Goal: Information Seeking & Learning: Find specific fact

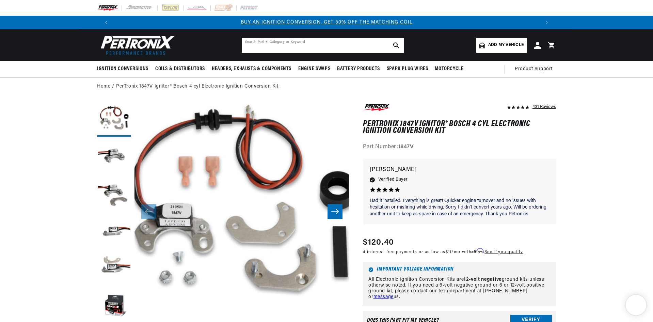
click at [268, 43] on input "text" at bounding box center [323, 45] width 162 height 15
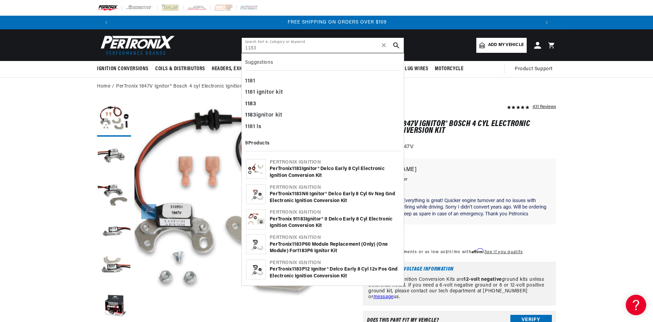
scroll to position [0, 851]
type input "1183"
click at [478, 146] on div "Part Number: 1847V" at bounding box center [459, 147] width 193 height 9
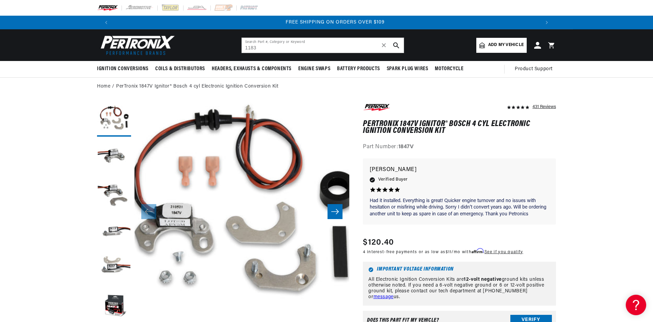
scroll to position [0, 851]
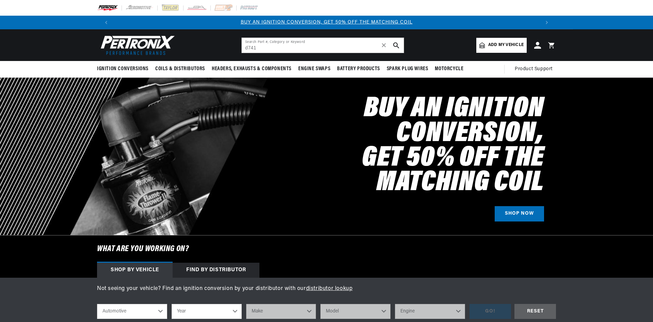
type input "d741"
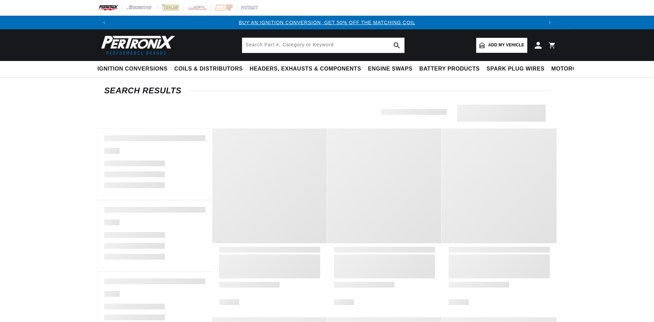
type input "d741"
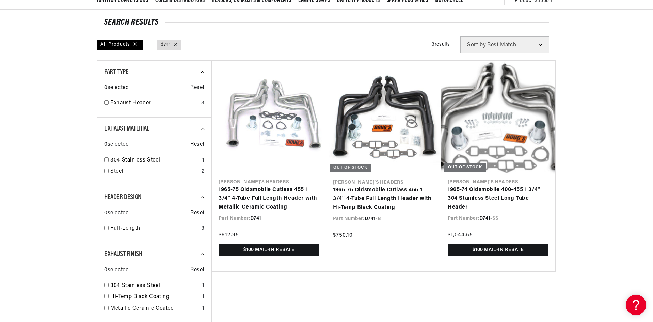
scroll to position [0, 851]
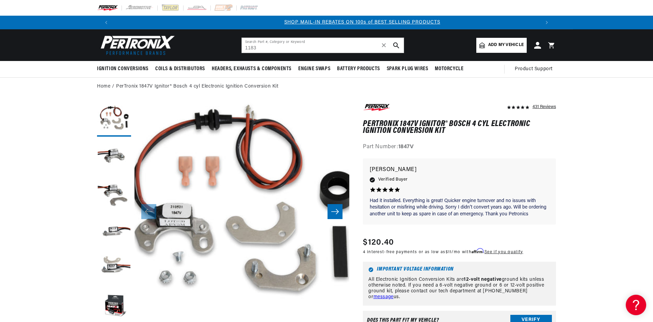
scroll to position [0, 425]
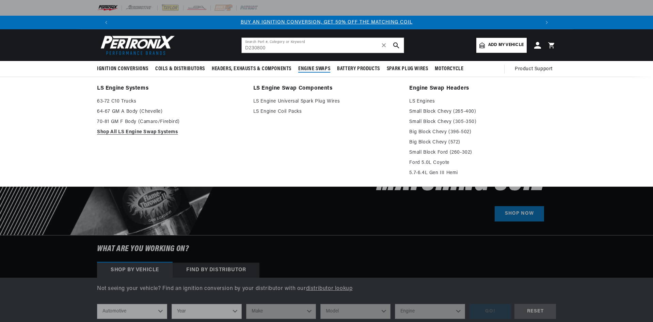
type input "D230800"
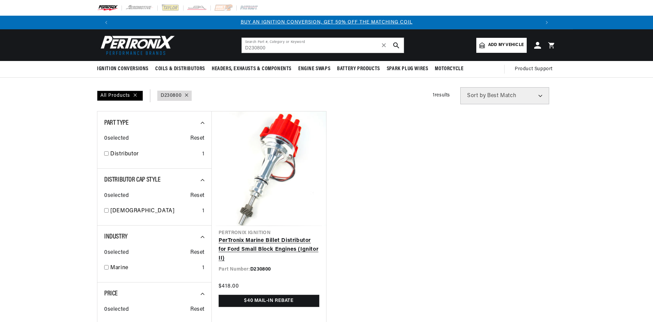
click at [281, 246] on link "PerTronix Marine Billet Distributor for Ford Small Block Engines (Ignitor II)" at bounding box center [269, 249] width 101 height 26
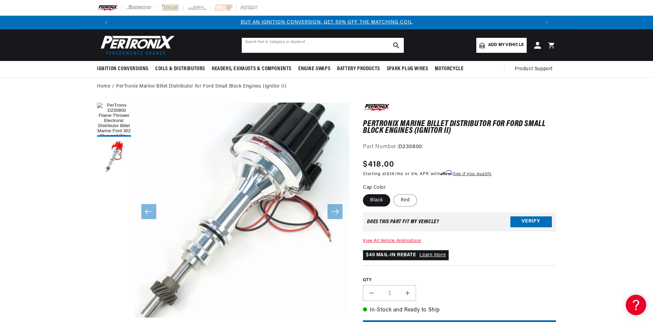
click at [274, 49] on input "text" at bounding box center [323, 45] width 162 height 15
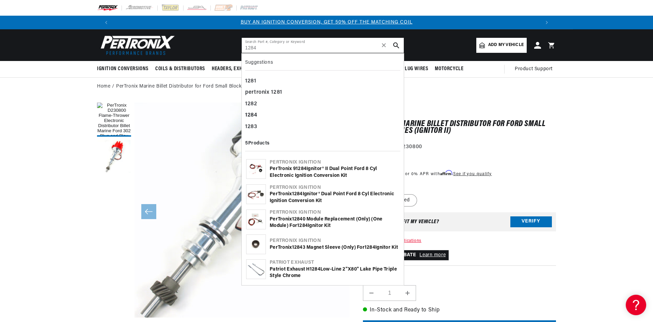
type input "1284"
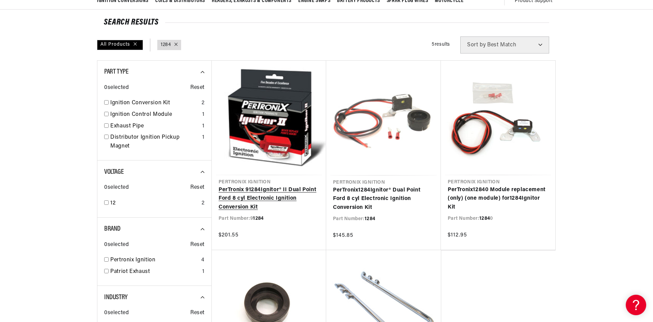
scroll to position [0, 851]
click at [262, 194] on link "PerTronix 9 1284 Ignitor® II Dual Point Ford 8 cyl Electronic Ignition Conversi…" at bounding box center [269, 199] width 101 height 26
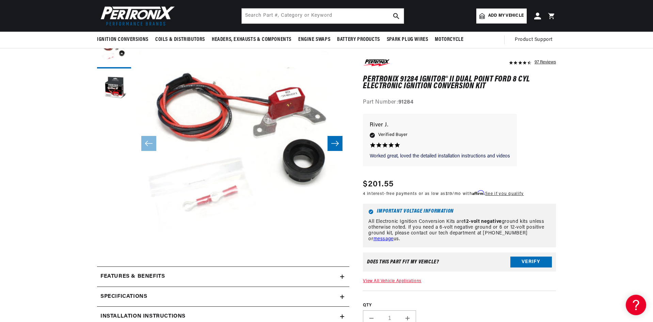
scroll to position [0, 425]
click at [295, 20] on input "text" at bounding box center [323, 16] width 162 height 15
type input "81589"
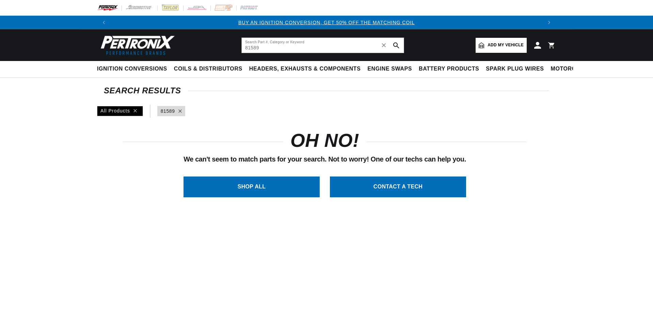
click at [232, 51] on header "BETTER SEARCH RESULTS Add your vehicle's year, make, and model to find parts be…" at bounding box center [326, 45] width 493 height 32
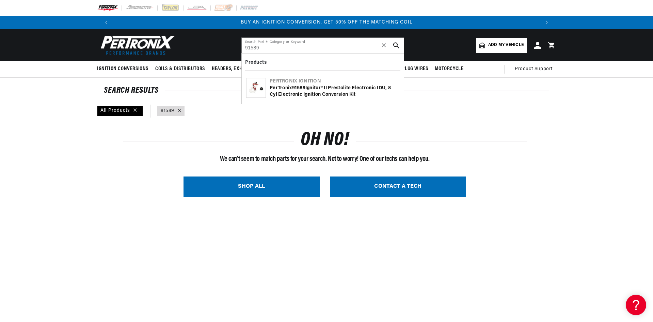
type input "91589"
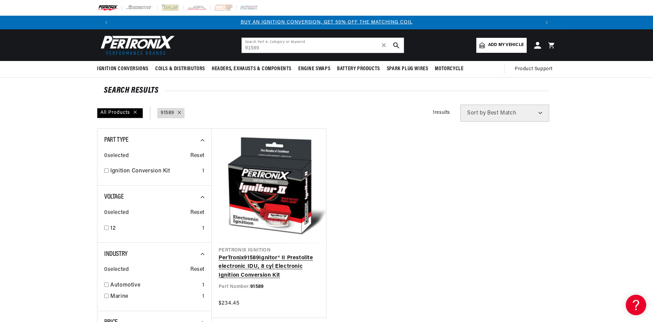
click at [264, 263] on link "PerTronix 91589 Ignitor® II Prestolite electronic IDU, 8 cyl Electronic Ignitio…" at bounding box center [269, 267] width 101 height 26
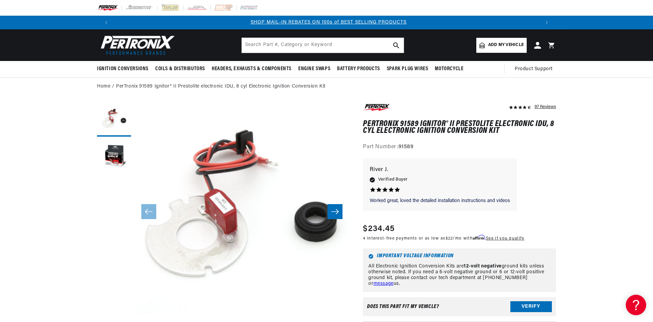
scroll to position [0, 425]
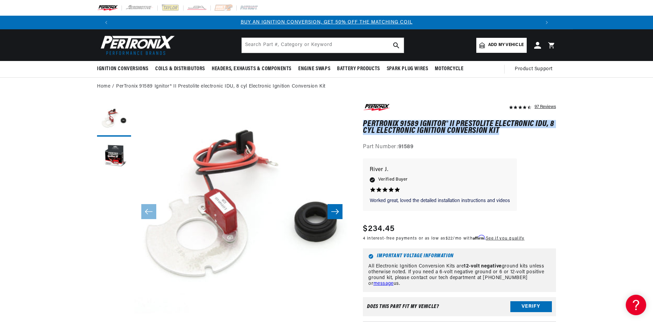
drag, startPoint x: 502, startPoint y: 129, endPoint x: 364, endPoint y: 121, distance: 138.2
click at [364, 121] on h1 "PerTronix 91589 Ignitor® II Prestolite electronic IDU, 8 cyl Electronic Ignitio…" at bounding box center [459, 128] width 193 height 14
click at [413, 121] on h1 "PerTronix 91589 Ignitor® II Prestolite electronic IDU, 8 cyl Electronic Ignitio…" at bounding box center [459, 128] width 193 height 14
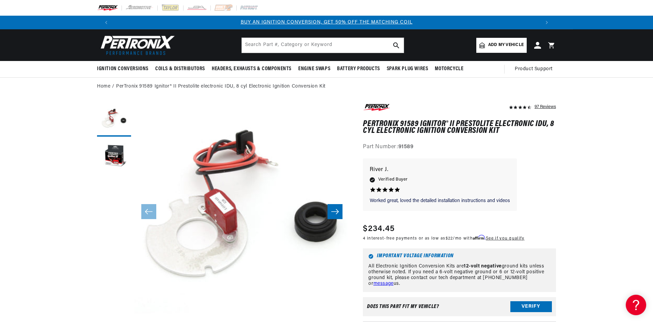
click at [478, 141] on div "97 Reviews" at bounding box center [459, 127] width 193 height 49
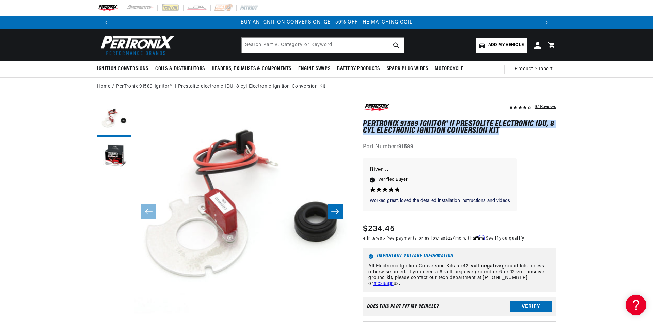
drag, startPoint x: 499, startPoint y: 130, endPoint x: 364, endPoint y: 125, distance: 135.6
click at [364, 125] on h1 "PerTronix 91589 Ignitor® II Prestolite electronic IDU, 8 cyl Electronic Ignitio…" at bounding box center [459, 128] width 193 height 14
click at [523, 132] on h1 "PerTronix 91589 Ignitor® II Prestolite electronic IDU, 8 cyl Electronic Ignitio…" at bounding box center [459, 128] width 193 height 14
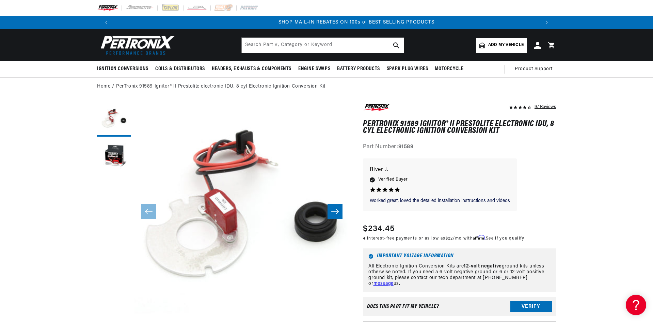
click at [520, 135] on div "97 Reviews" at bounding box center [459, 127] width 193 height 49
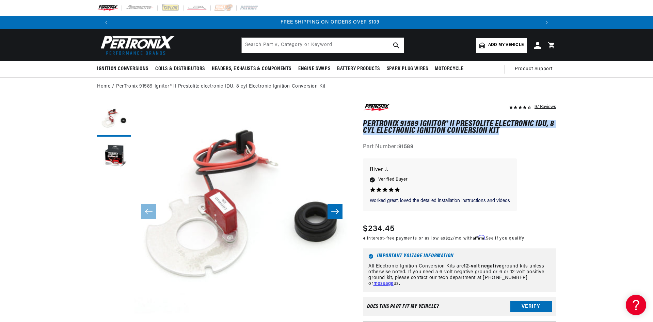
drag, startPoint x: 484, startPoint y: 129, endPoint x: 359, endPoint y: 124, distance: 125.1
click at [427, 124] on h1 "PerTronix 91589 Ignitor® II Prestolite electronic IDU, 8 cyl Electronic Ignitio…" at bounding box center [459, 128] width 193 height 14
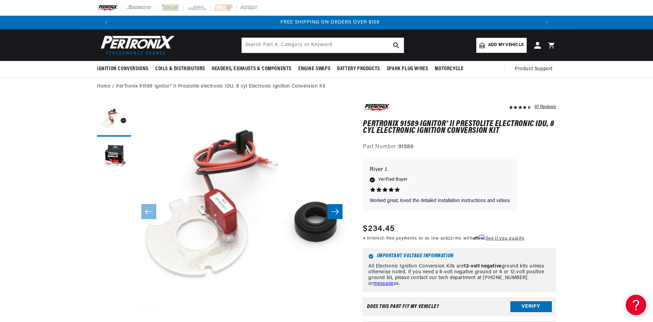
click at [525, 135] on div "97 Reviews" at bounding box center [459, 127] width 193 height 49
click at [416, 130] on h1 "PerTronix 91589 Ignitor® II Prestolite electronic IDU, 8 cyl Electronic Ignitio…" at bounding box center [459, 128] width 193 height 14
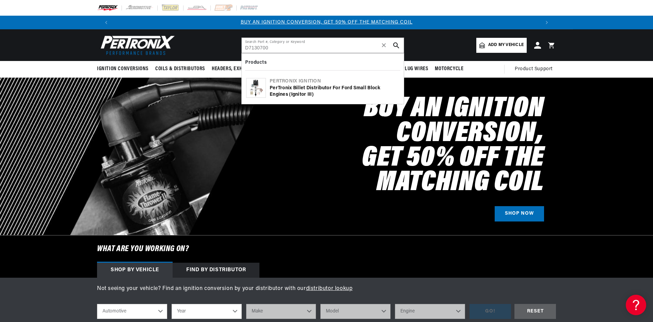
type input "D7130700"
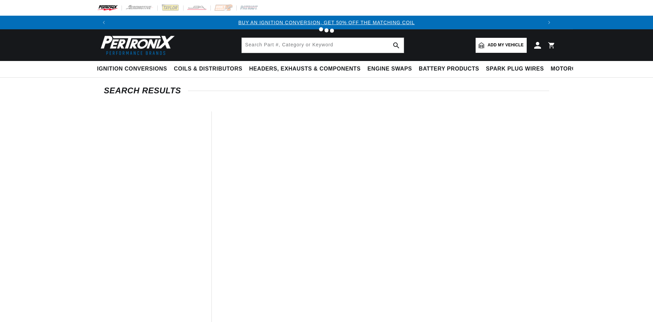
type input "D7130700"
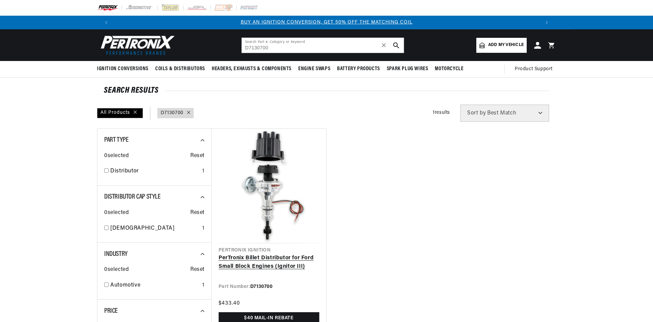
click at [281, 259] on link "PerTronix Billet Distributor for Ford Small Block Engines (Ignitor III)" at bounding box center [269, 262] width 101 height 17
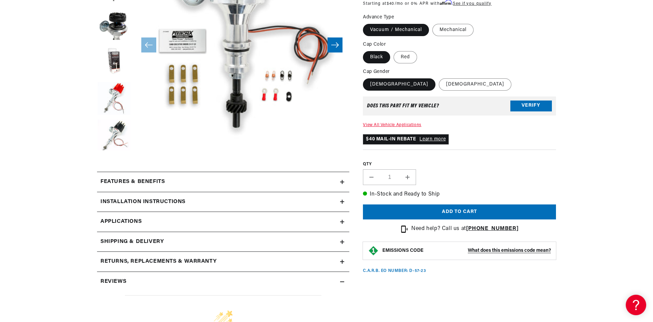
click at [242, 221] on link "Applications" at bounding box center [223, 222] width 252 height 20
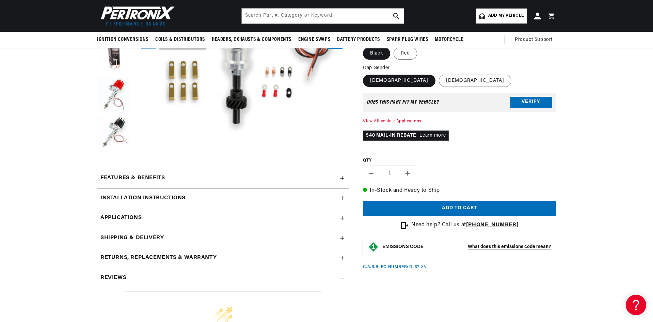
scroll to position [174, 0]
click at [226, 179] on div "Features & Benefits" at bounding box center [218, 178] width 243 height 9
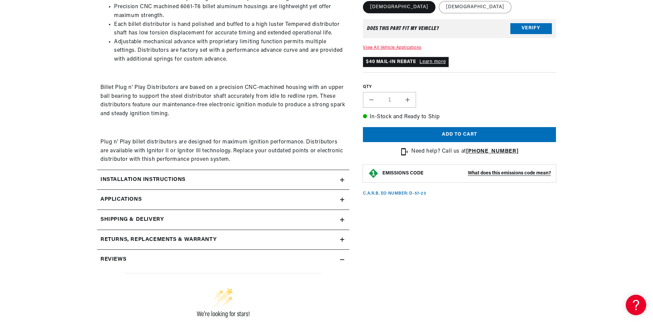
scroll to position [0, 851]
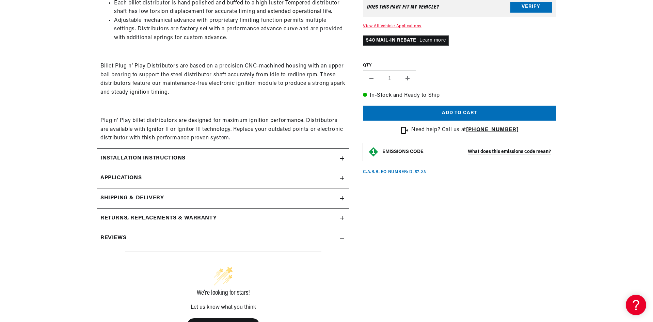
click at [228, 176] on link "Applications" at bounding box center [223, 178] width 252 height 20
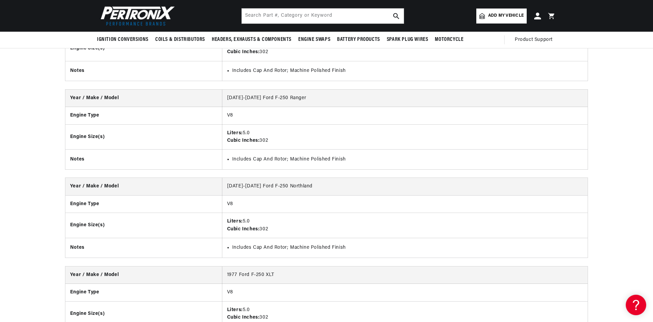
scroll to position [0, 0]
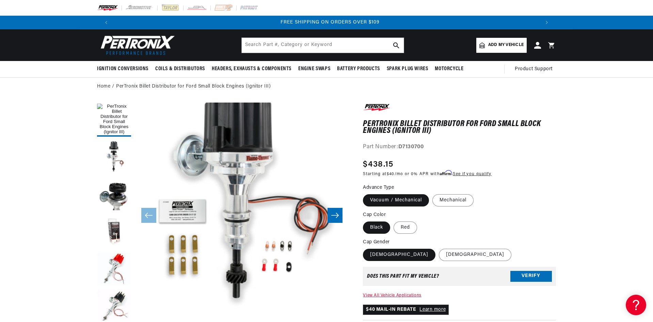
drag, startPoint x: 256, startPoint y: 182, endPoint x: 252, endPoint y: 79, distance: 102.9
